Goal: Navigation & Orientation: Find specific page/section

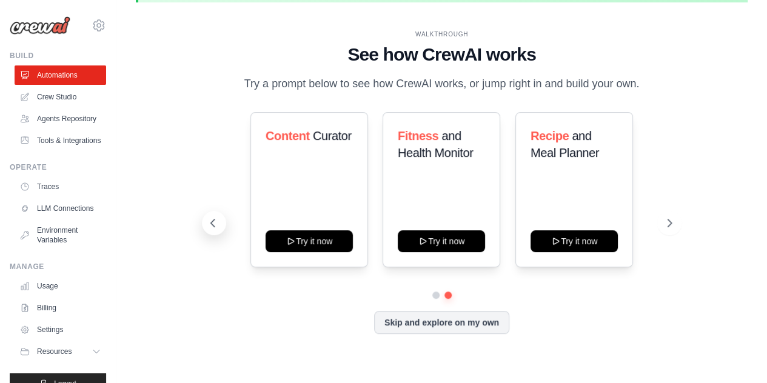
click at [209, 229] on icon at bounding box center [213, 223] width 12 height 12
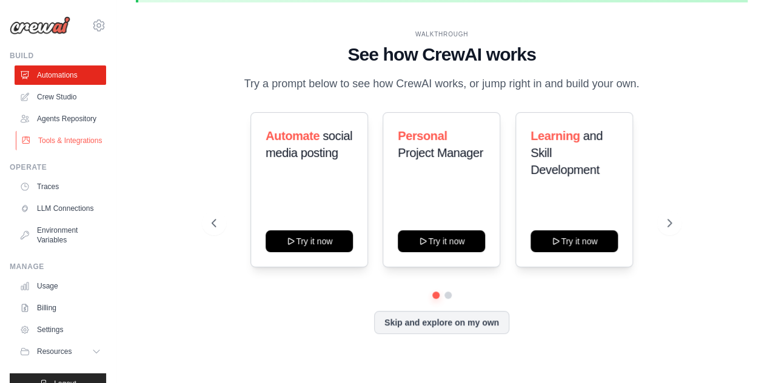
click at [72, 150] on link "Tools & Integrations" at bounding box center [62, 140] width 92 height 19
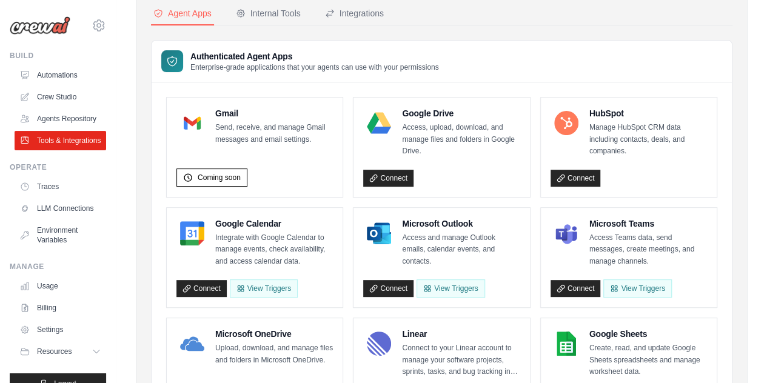
scroll to position [118, 0]
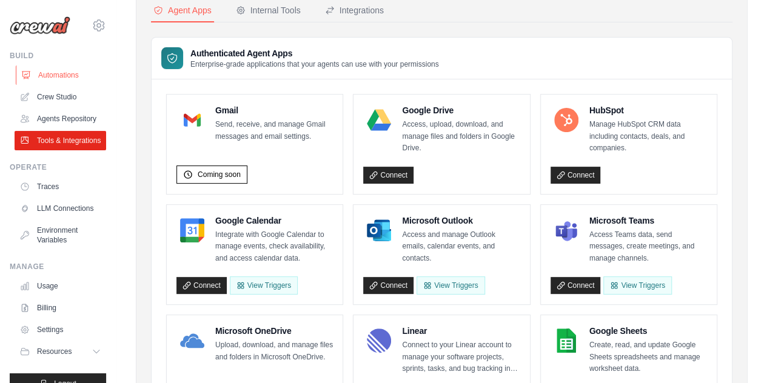
click at [61, 75] on link "Automations" at bounding box center [62, 74] width 92 height 19
